Goal: Task Accomplishment & Management: Use online tool/utility

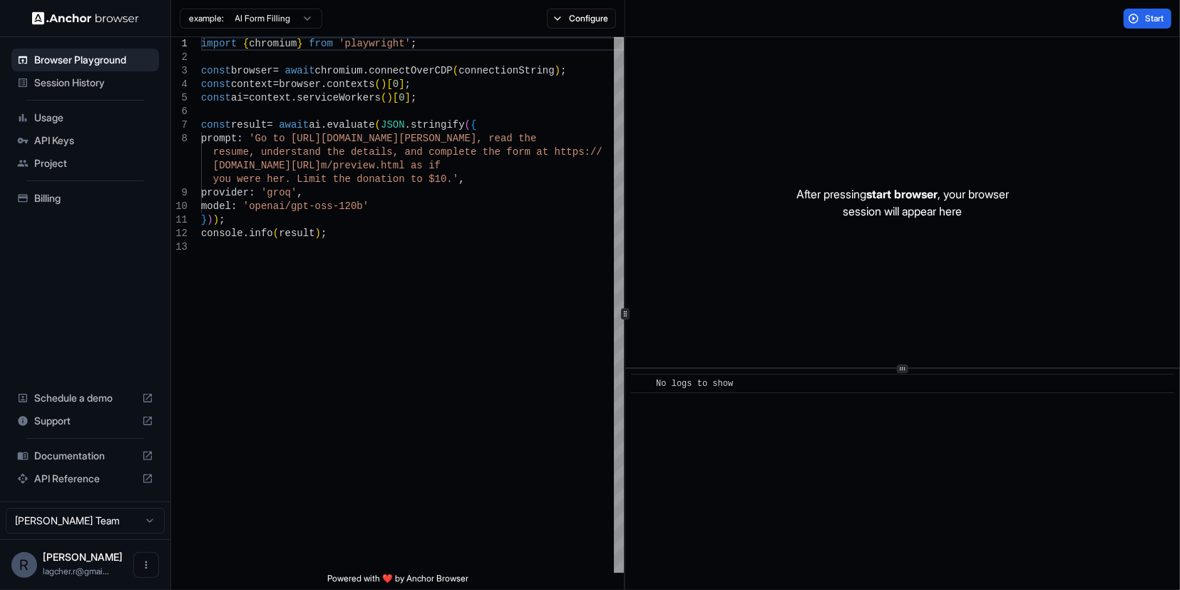
click at [31, 125] on div "Usage" at bounding box center [85, 117] width 148 height 23
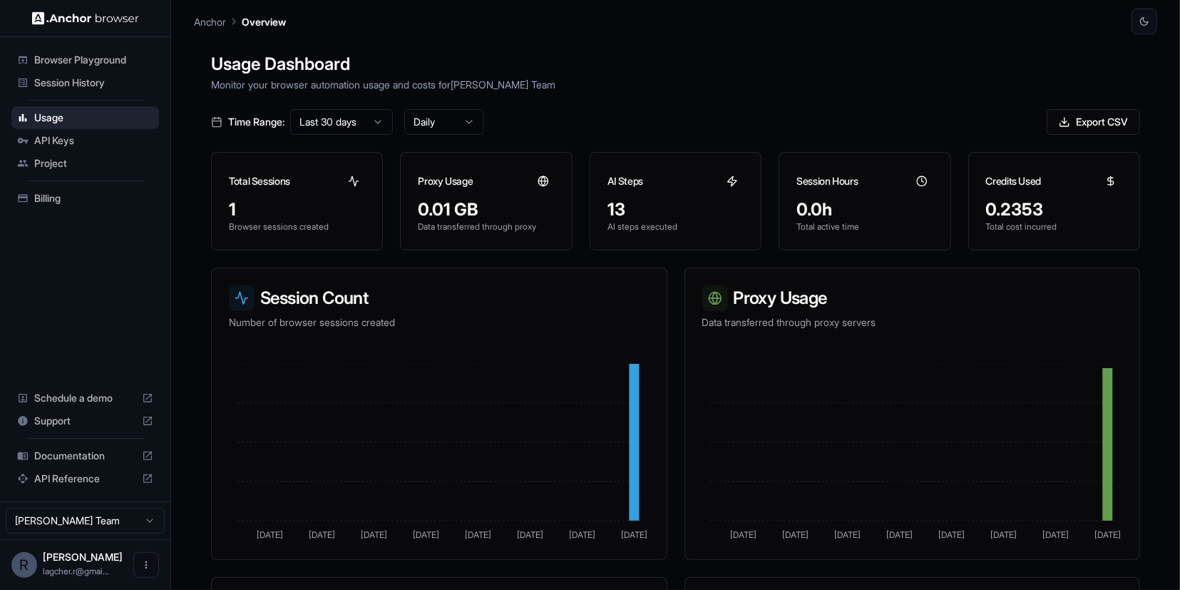
click at [56, 63] on span "Browser Playground" at bounding box center [93, 60] width 119 height 14
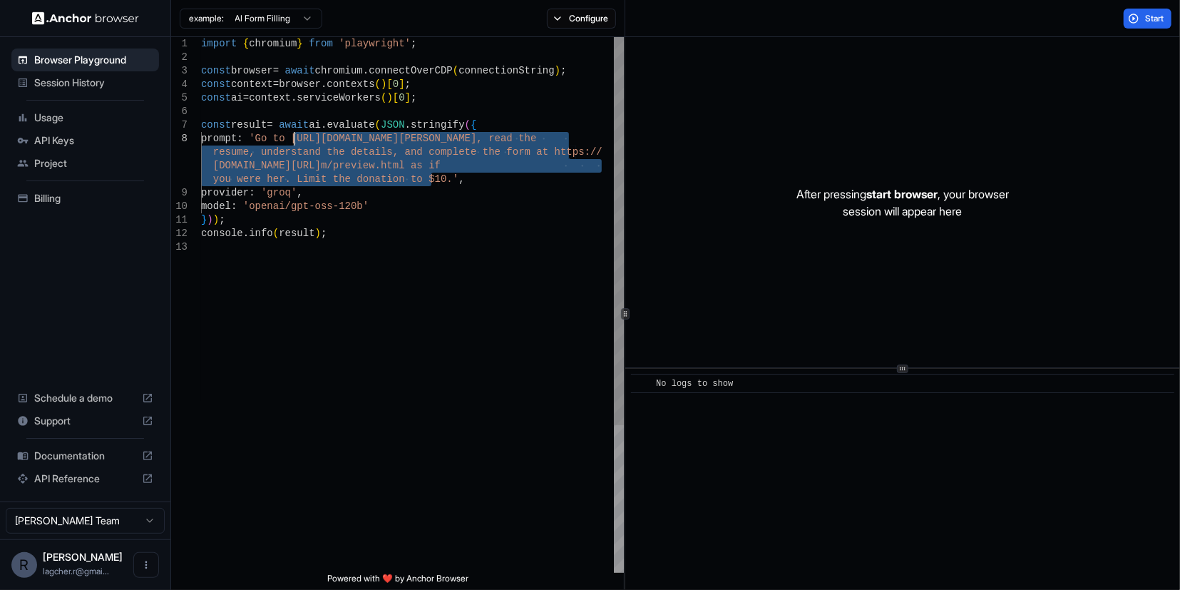
drag, startPoint x: 429, startPoint y: 181, endPoint x: 295, endPoint y: 138, distance: 141.7
click at [295, 138] on div "import { chromium } from 'playwright' ; const browser = await chromium . connec…" at bounding box center [412, 406] width 423 height 739
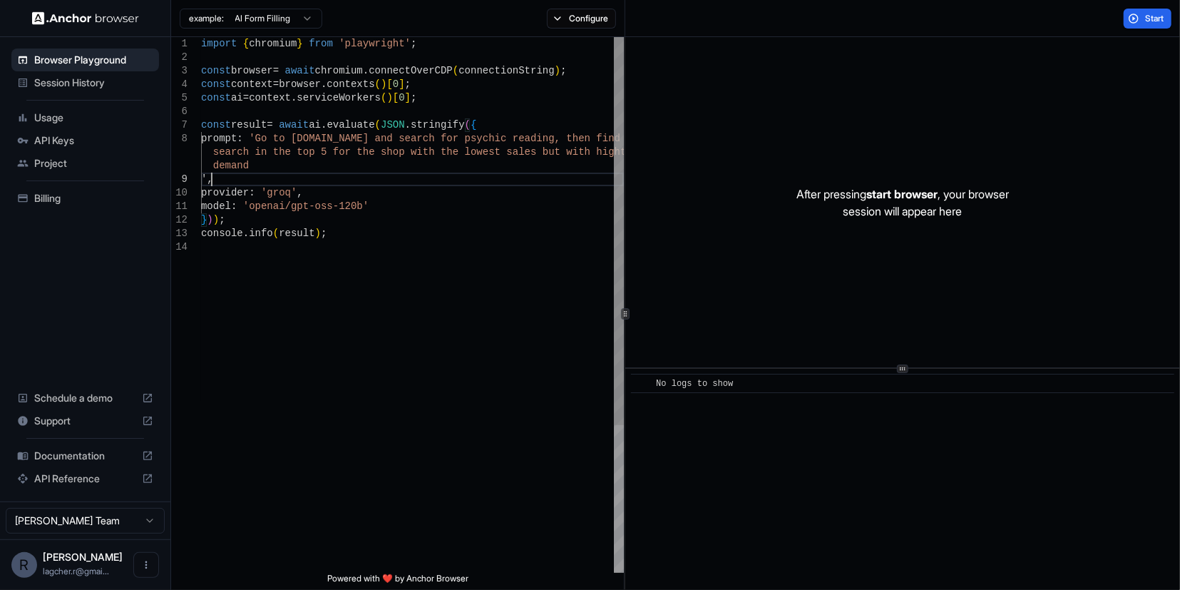
scroll to position [81, 0]
click at [1151, 18] on span "Start" at bounding box center [1156, 18] width 20 height 11
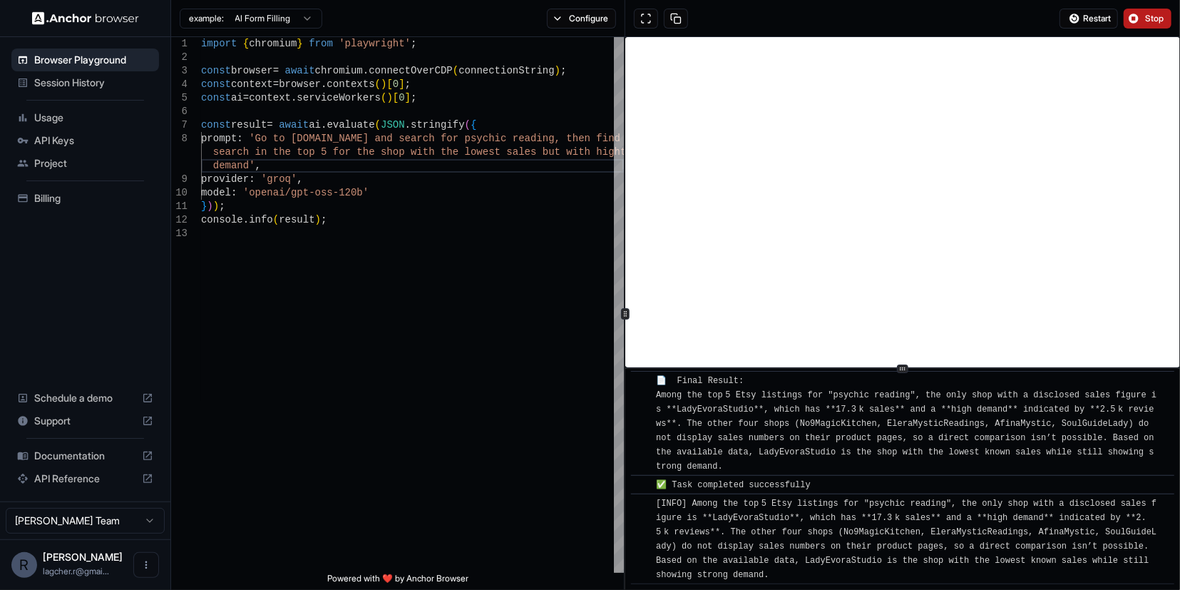
scroll to position [2262, 0]
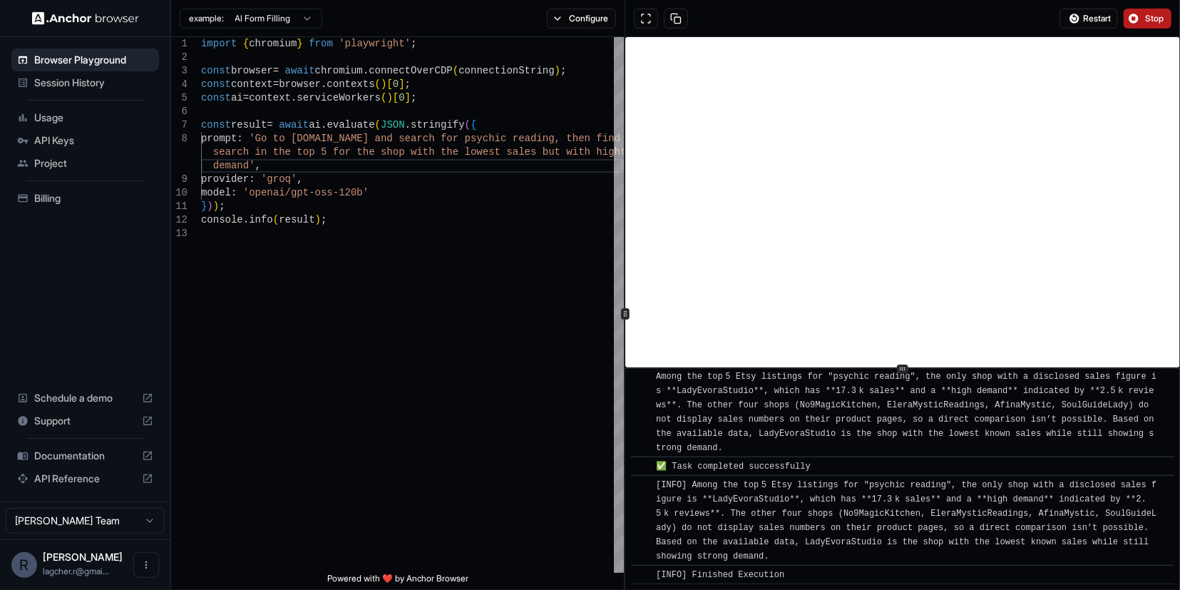
click at [52, 113] on span "Usage" at bounding box center [93, 118] width 119 height 14
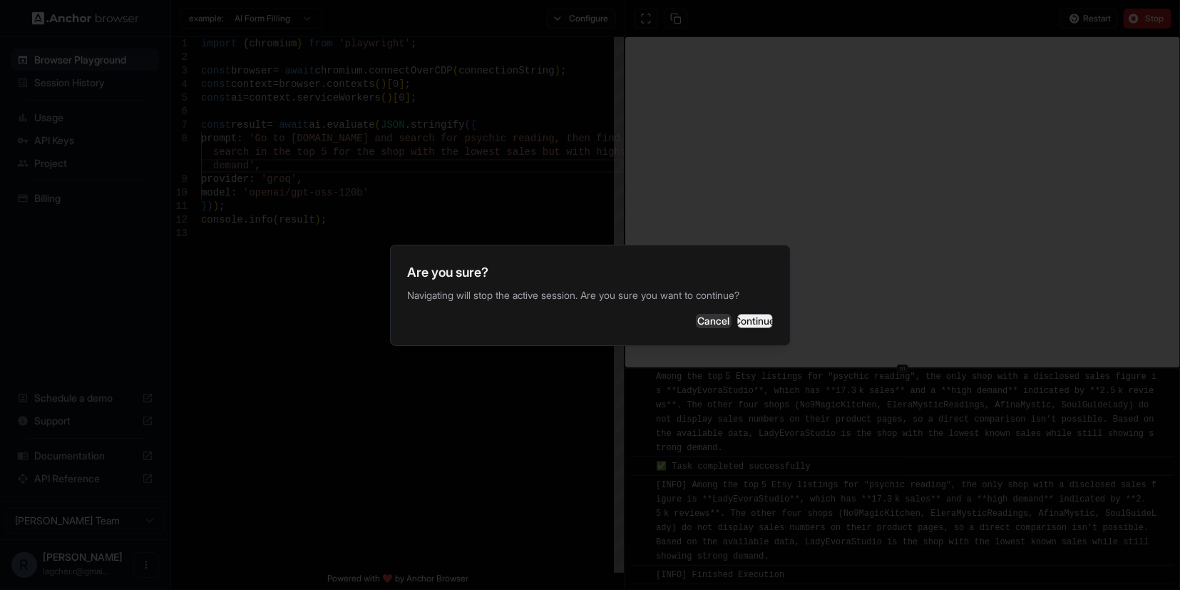
click at [741, 325] on button "Continue" at bounding box center [756, 321] width 36 height 14
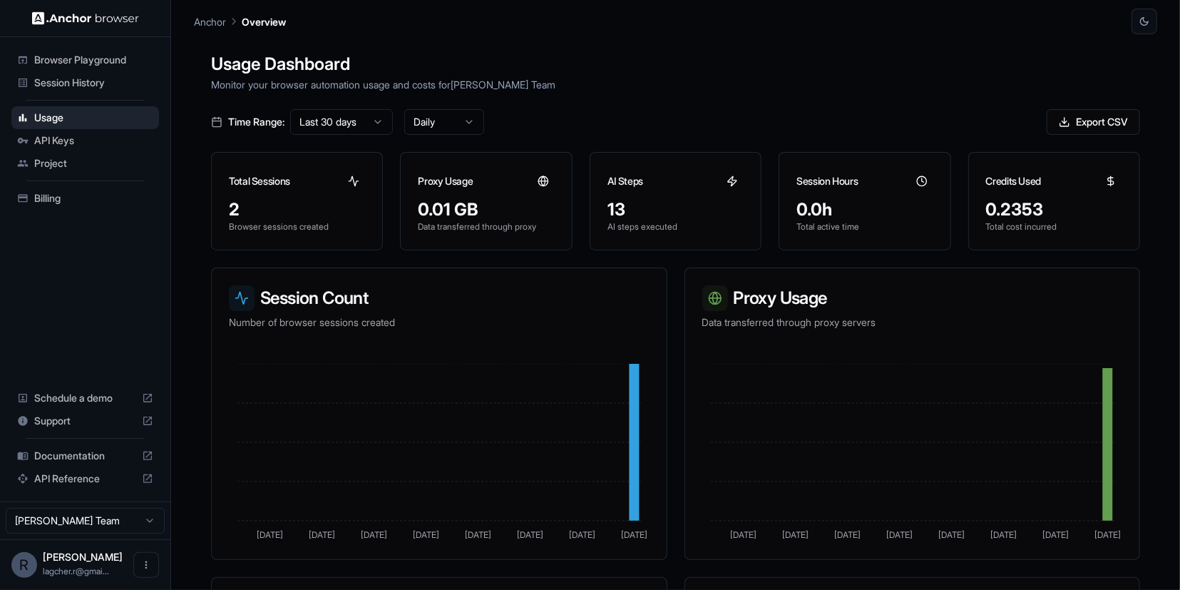
click at [36, 137] on span "API Keys" at bounding box center [93, 140] width 119 height 14
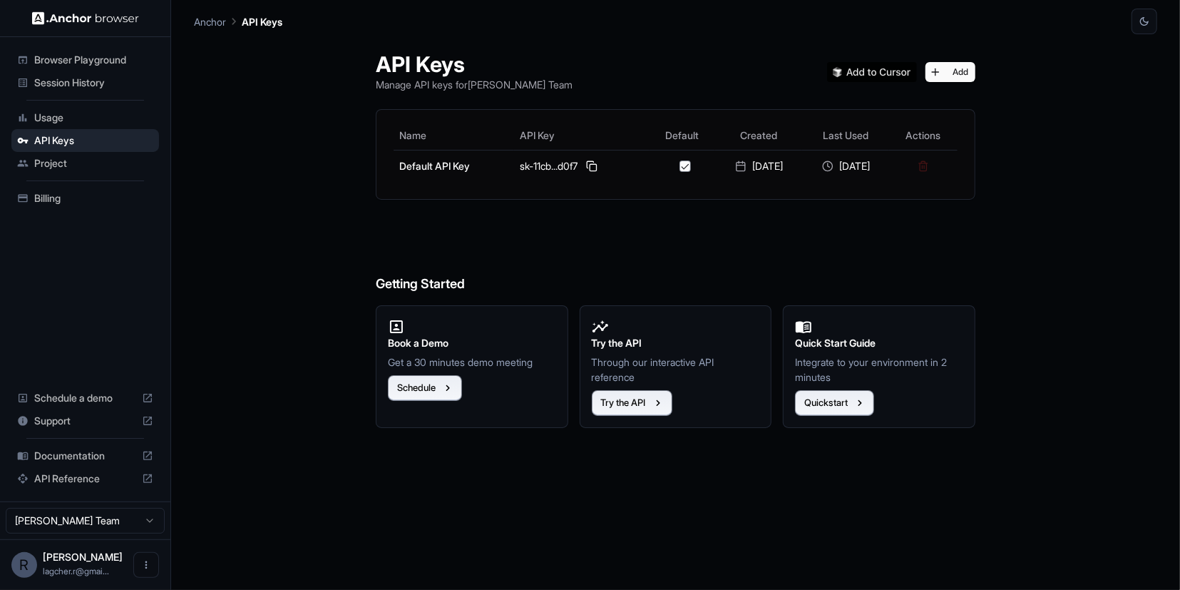
click at [58, 116] on span "Usage" at bounding box center [93, 118] width 119 height 14
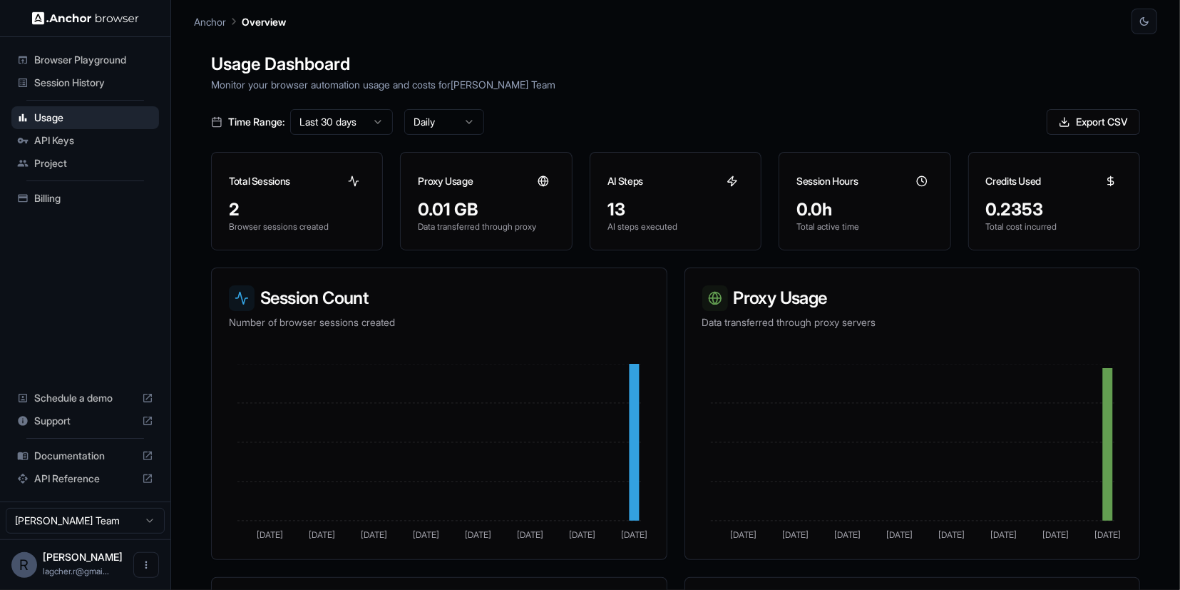
click at [58, 136] on span "API Keys" at bounding box center [93, 140] width 119 height 14
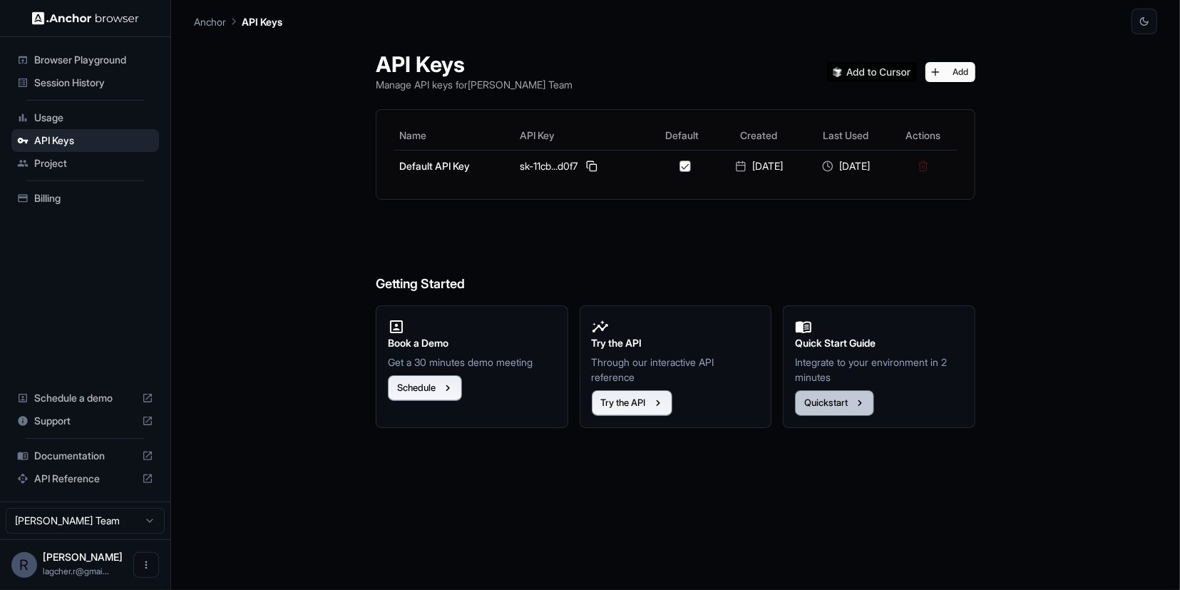
click at [860, 404] on icon "button" at bounding box center [860, 403] width 13 height 13
